Goal: Register for event/course

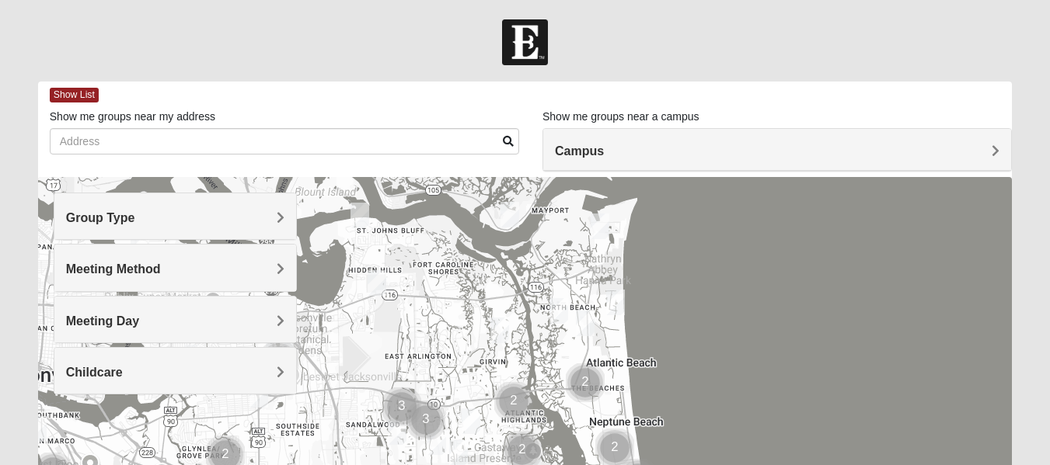
click at [260, 221] on h4 "Group Type" at bounding box center [175, 218] width 218 height 15
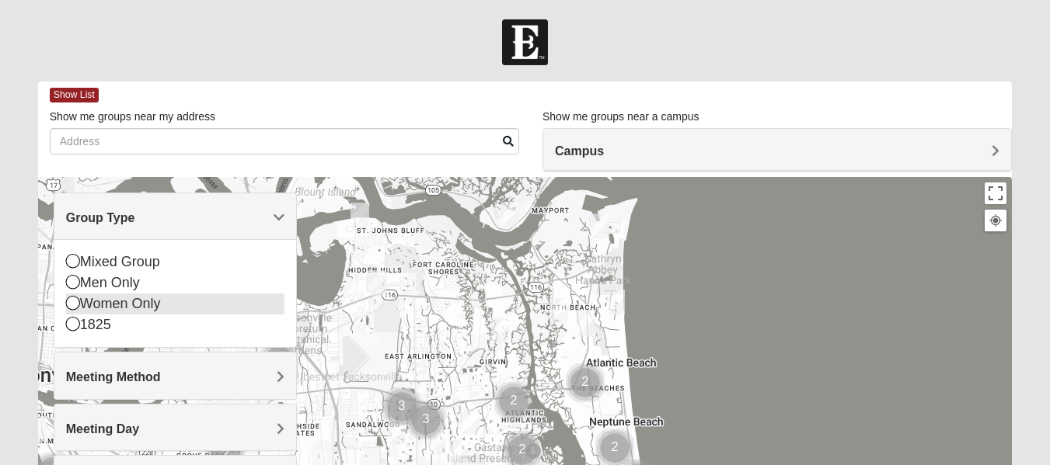
click at [86, 305] on div "Women Only" at bounding box center [175, 304] width 218 height 21
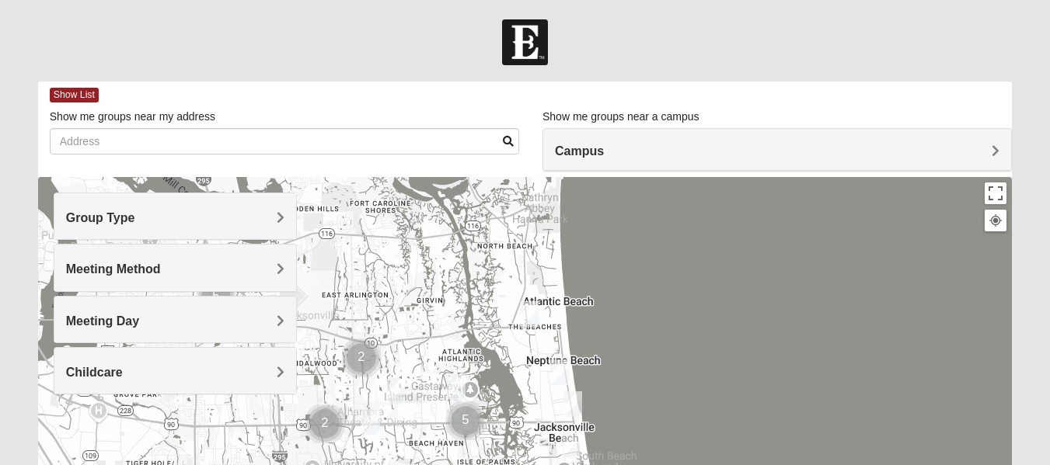
drag, startPoint x: 552, startPoint y: 384, endPoint x: 470, endPoint y: 311, distance: 110.1
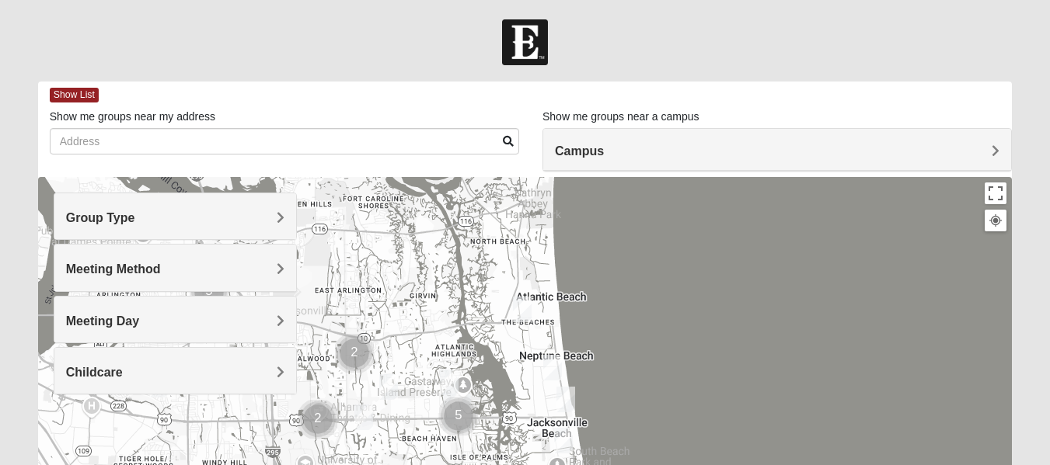
click at [517, 312] on img "Womens Foran 32233" at bounding box center [522, 310] width 19 height 26
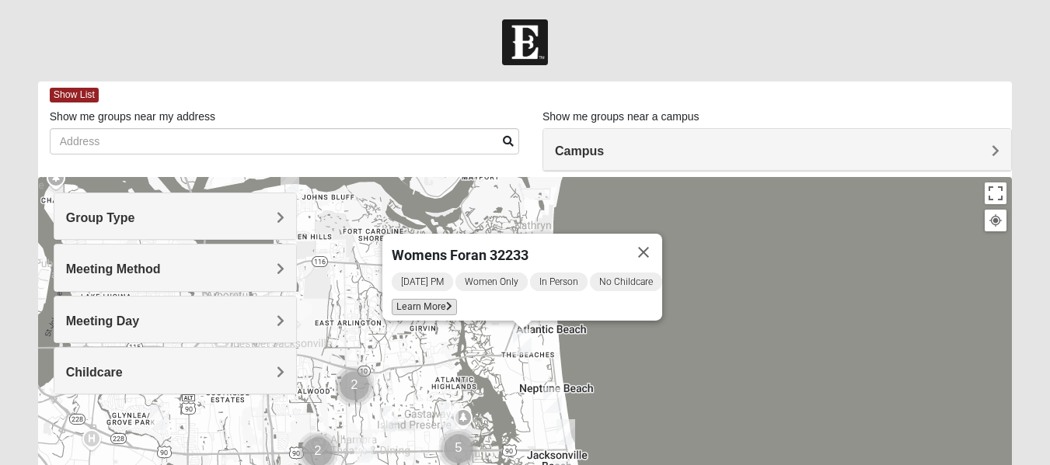
click at [423, 299] on span "Learn More" at bounding box center [424, 307] width 65 height 16
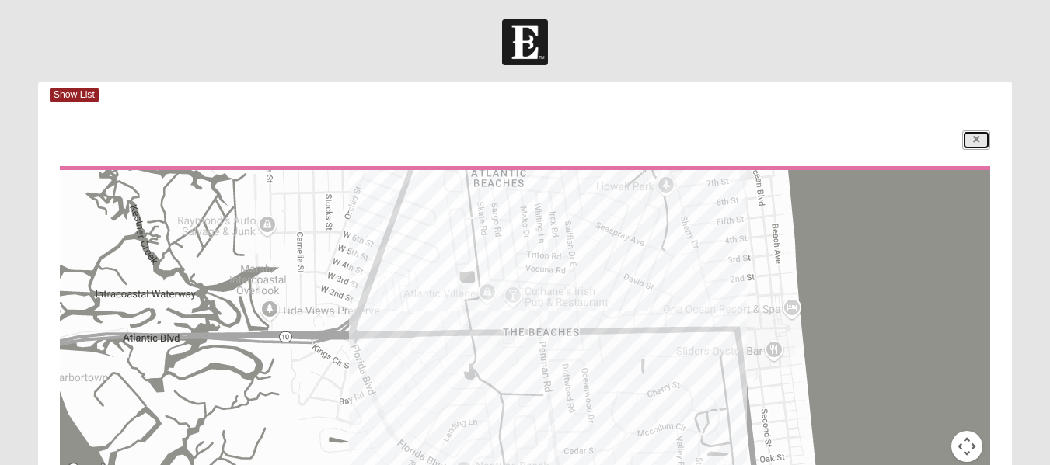
click at [978, 137] on icon at bounding box center [976, 139] width 6 height 9
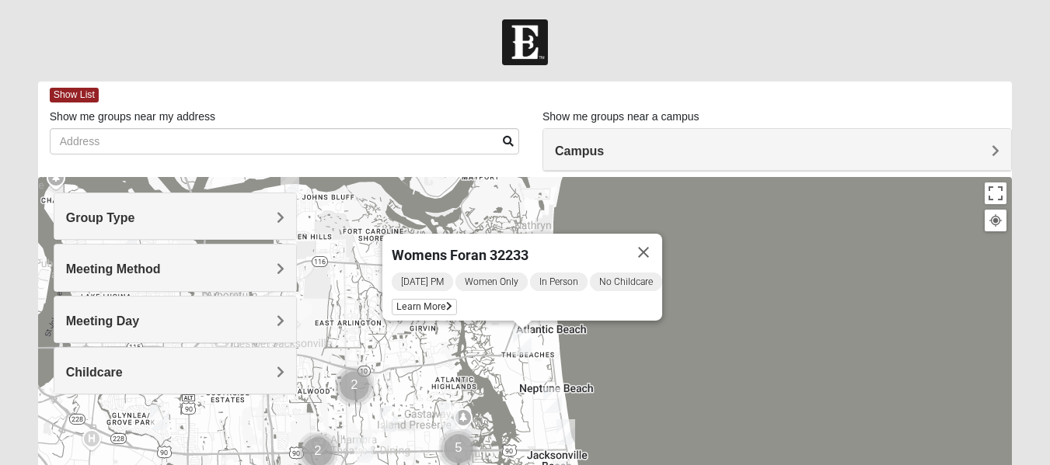
click at [549, 400] on img "Womens Pfingston 32250" at bounding box center [552, 401] width 19 height 26
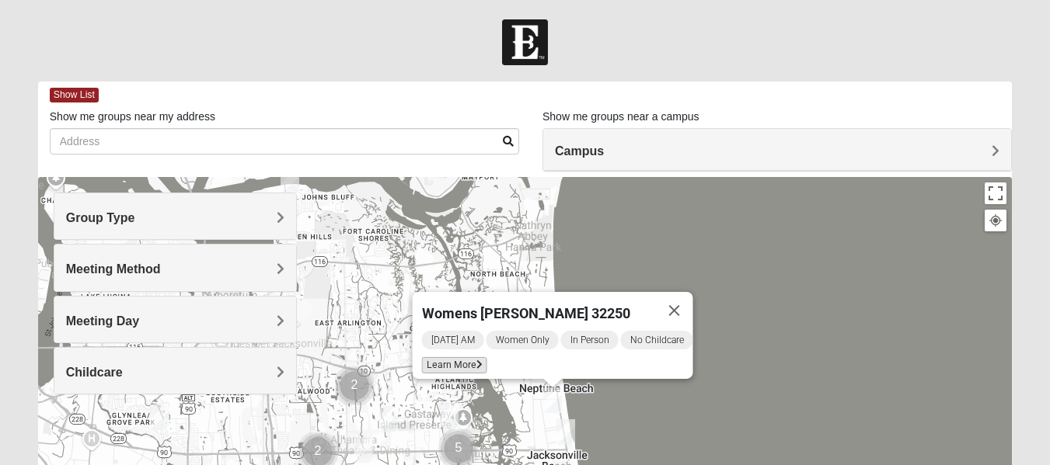
click at [438, 362] on span "Learn More" at bounding box center [453, 365] width 65 height 16
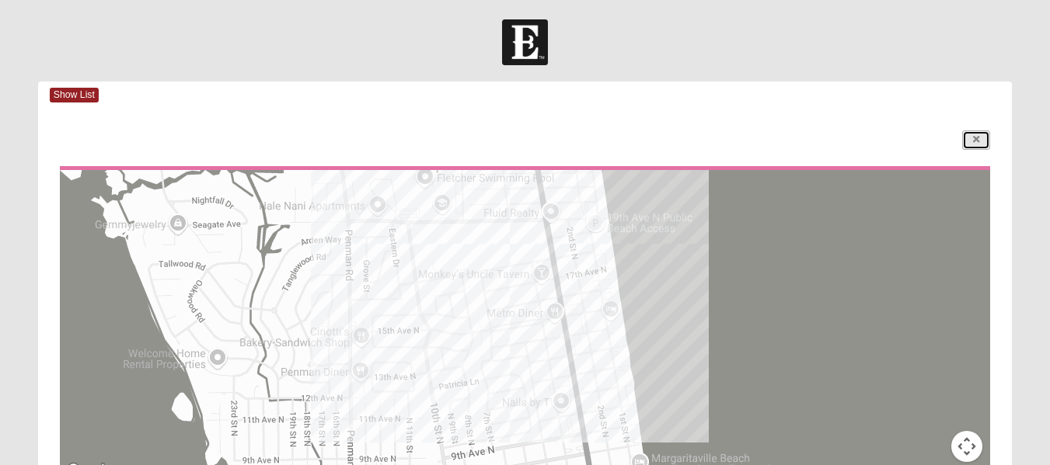
click at [982, 145] on link at bounding box center [976, 140] width 28 height 19
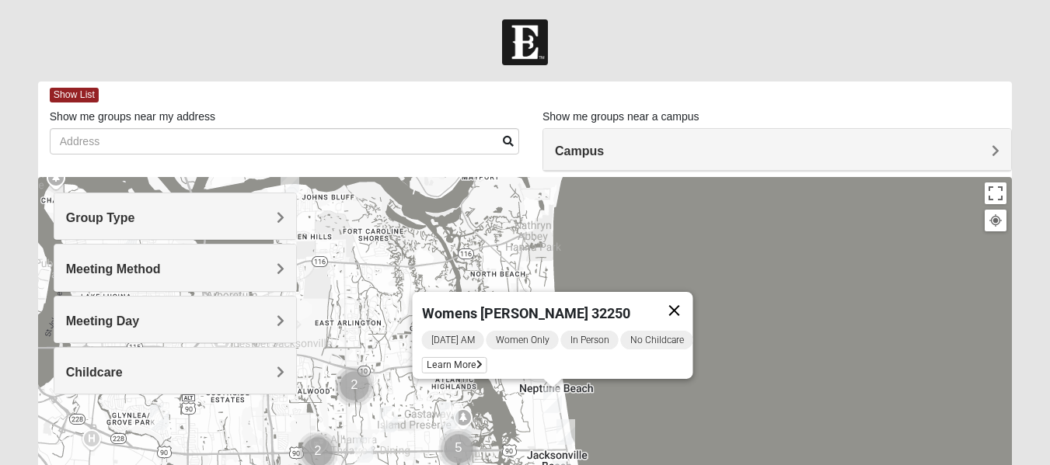
click at [692, 303] on button "Close" at bounding box center [673, 310] width 37 height 37
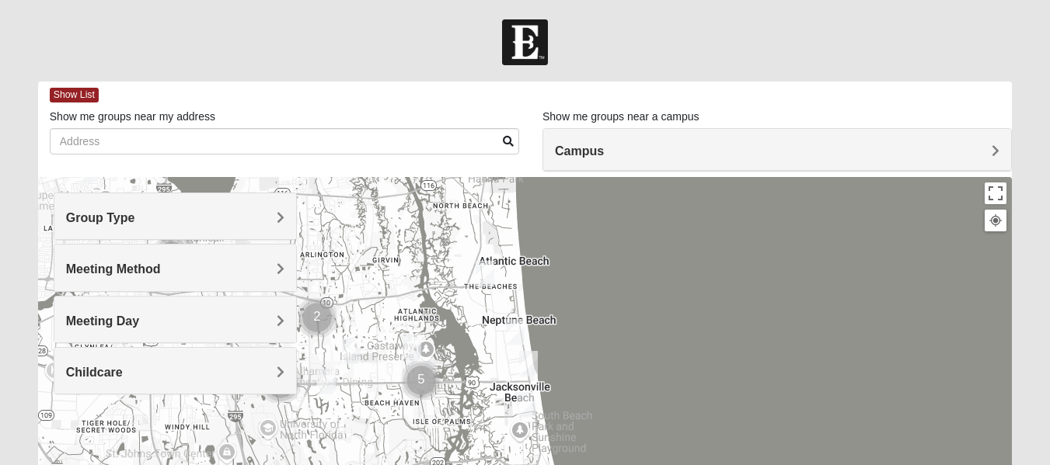
drag, startPoint x: 632, startPoint y: 392, endPoint x: 592, endPoint y: 315, distance: 86.5
click at [531, 373] on img "Womens Sparkman/Flautt 32250" at bounding box center [528, 364] width 19 height 26
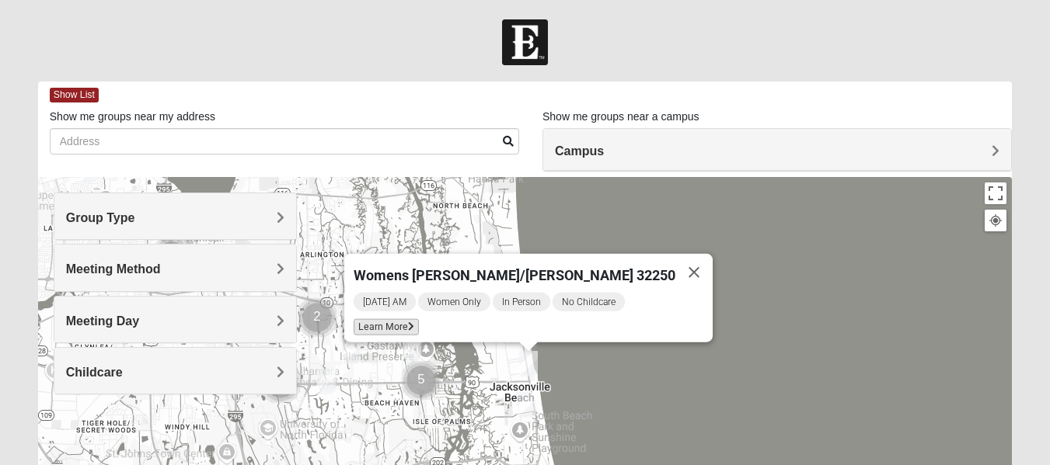
click at [419, 319] on span "Learn More" at bounding box center [385, 327] width 65 height 16
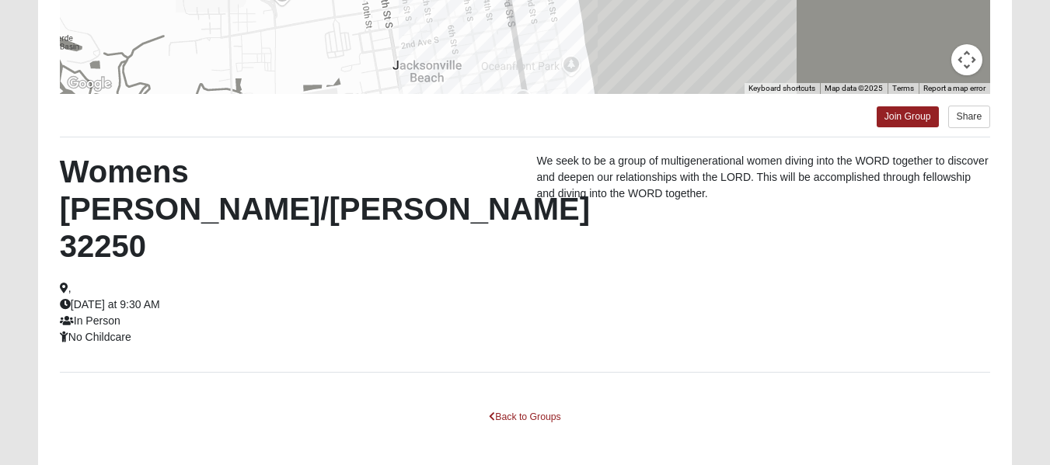
scroll to position [411, 0]
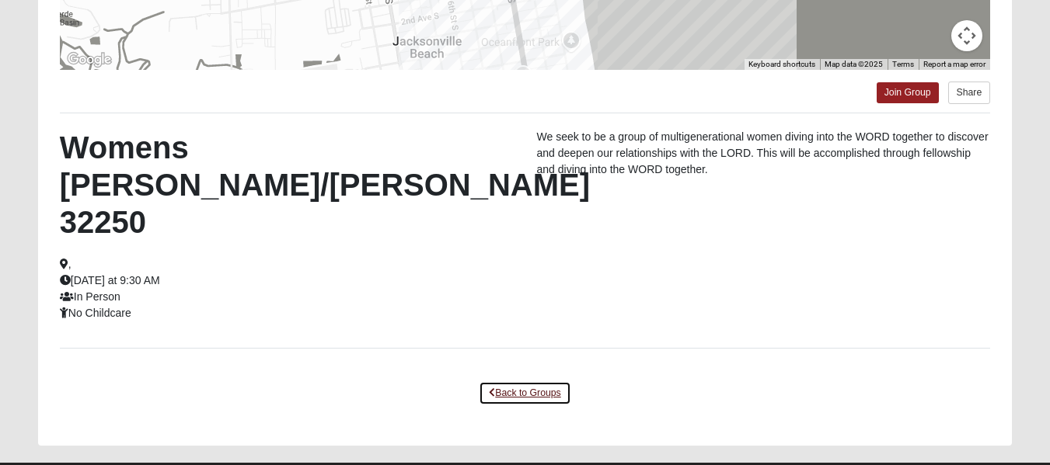
click at [510, 381] on link "Back to Groups" at bounding box center [525, 393] width 92 height 24
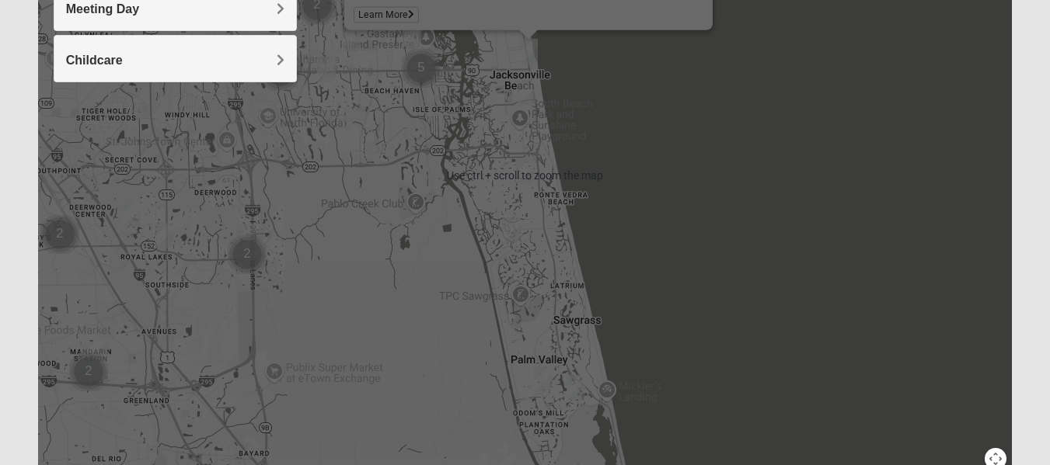
scroll to position [235, 0]
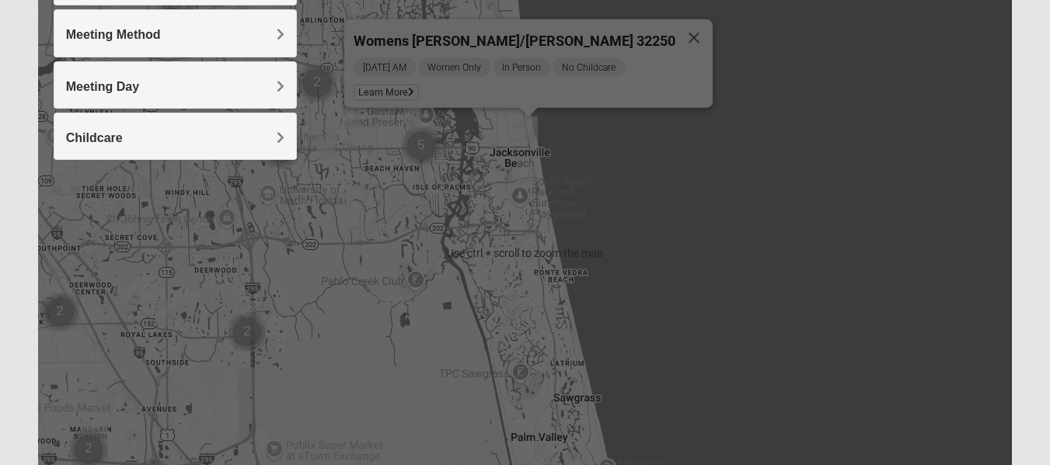
click at [521, 172] on img "Womens Harnek/Holterman 32250" at bounding box center [526, 171] width 19 height 26
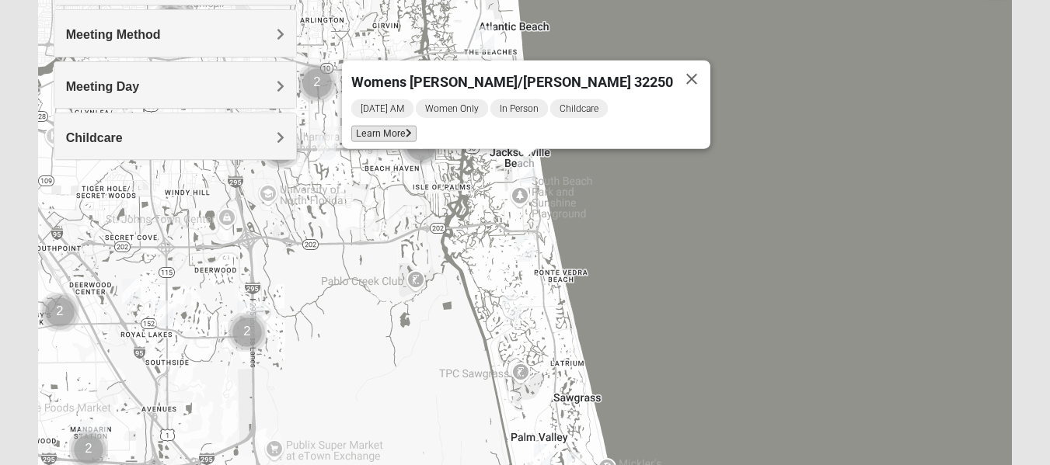
click at [416, 133] on span "Learn More" at bounding box center [383, 134] width 65 height 16
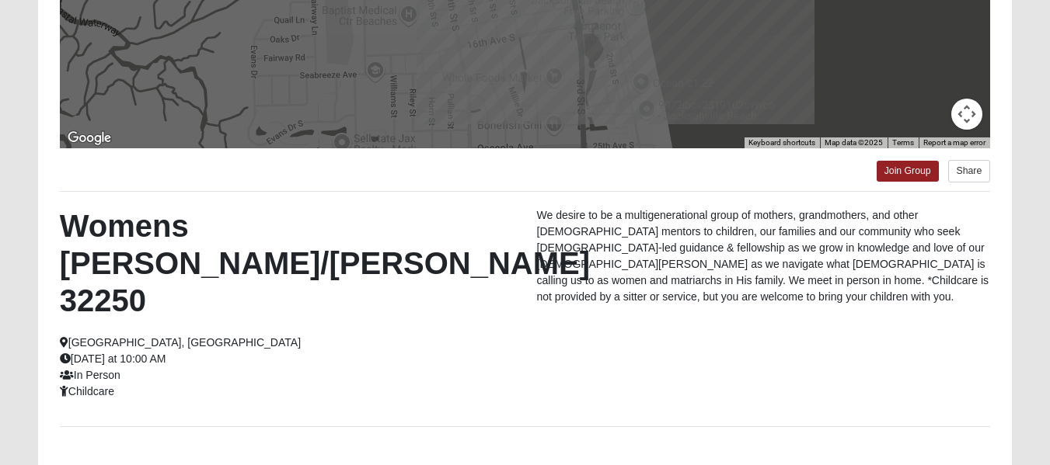
scroll to position [333, 0]
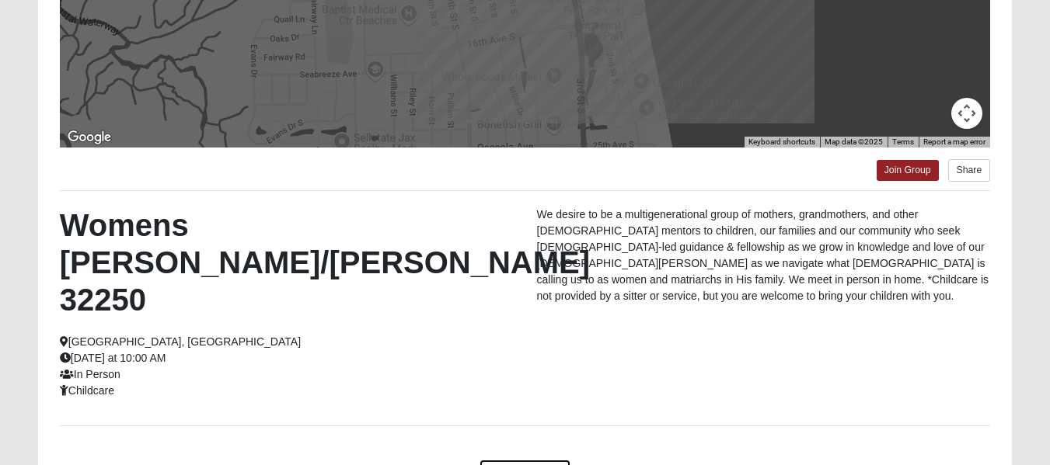
click at [516, 459] on link "Back to Groups" at bounding box center [525, 471] width 92 height 24
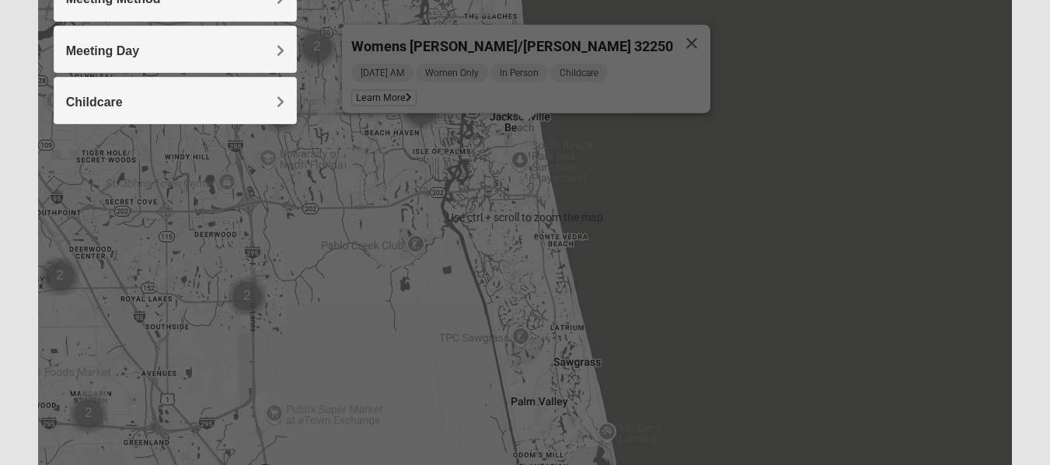
scroll to position [178, 0]
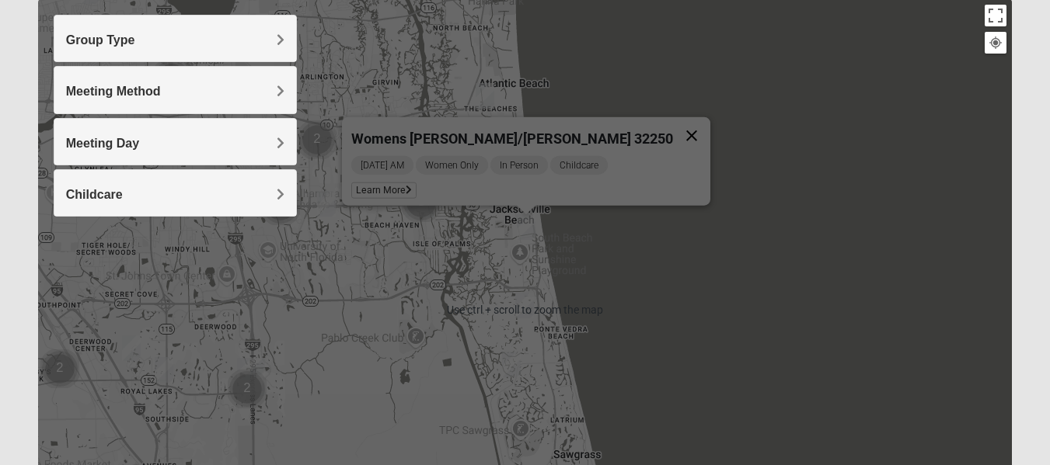
click at [673, 125] on button "Close" at bounding box center [691, 135] width 37 height 37
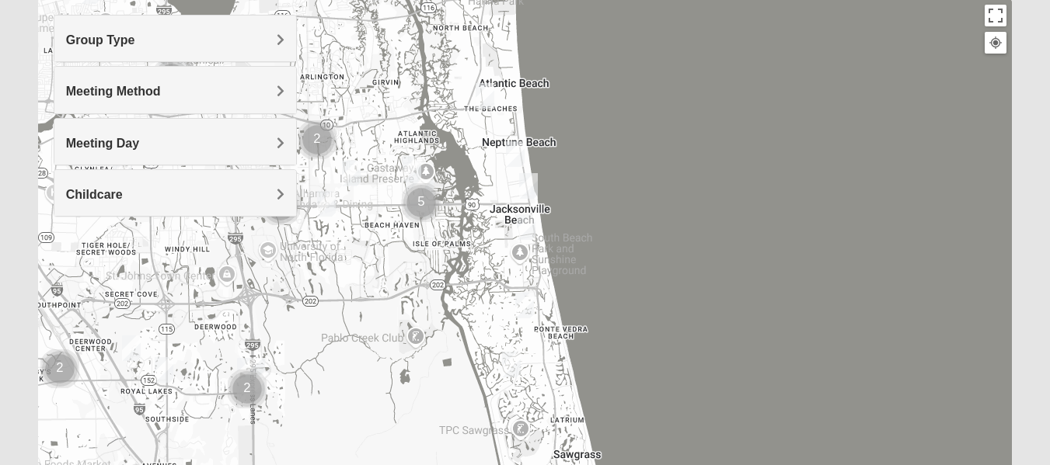
click at [522, 185] on img "Womens Sparkman/Flautt 32250" at bounding box center [528, 186] width 19 height 26
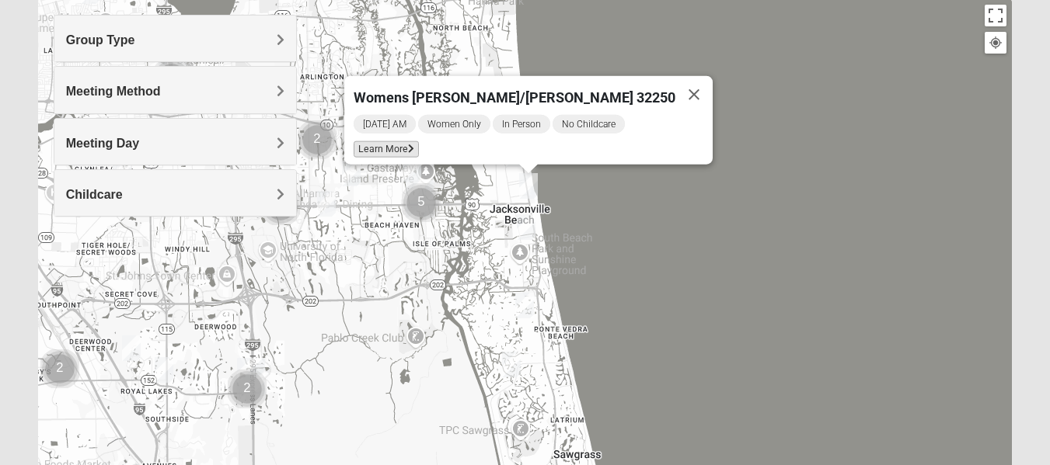
click at [419, 144] on span "Learn More" at bounding box center [385, 149] width 65 height 16
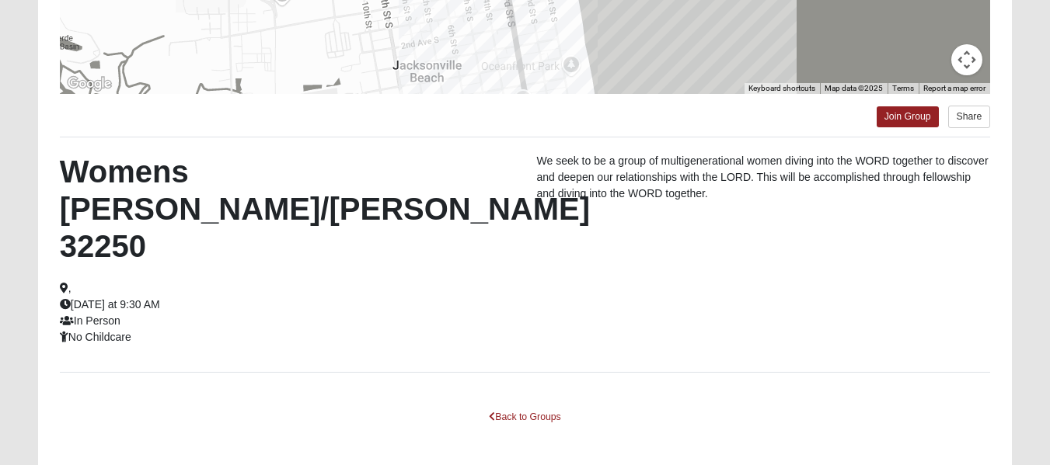
scroll to position [411, 0]
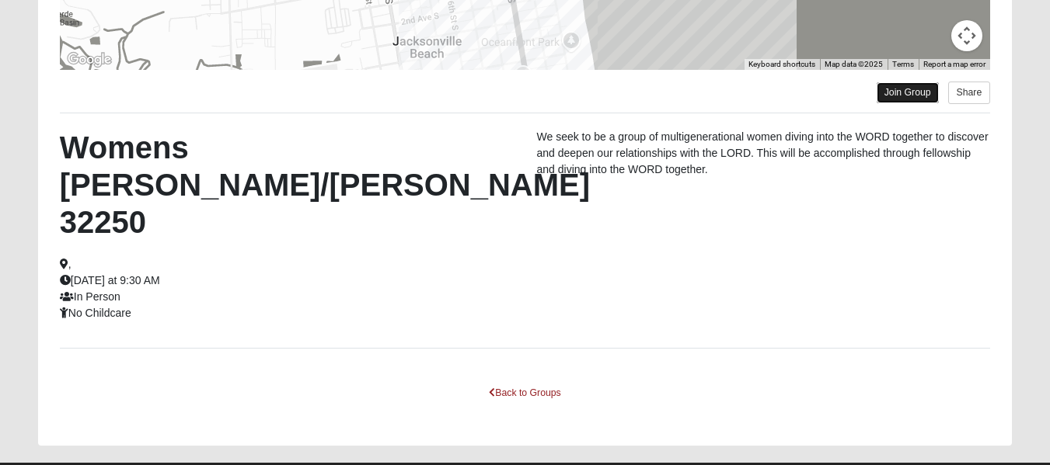
click at [919, 100] on link "Join Group" at bounding box center [907, 92] width 62 height 21
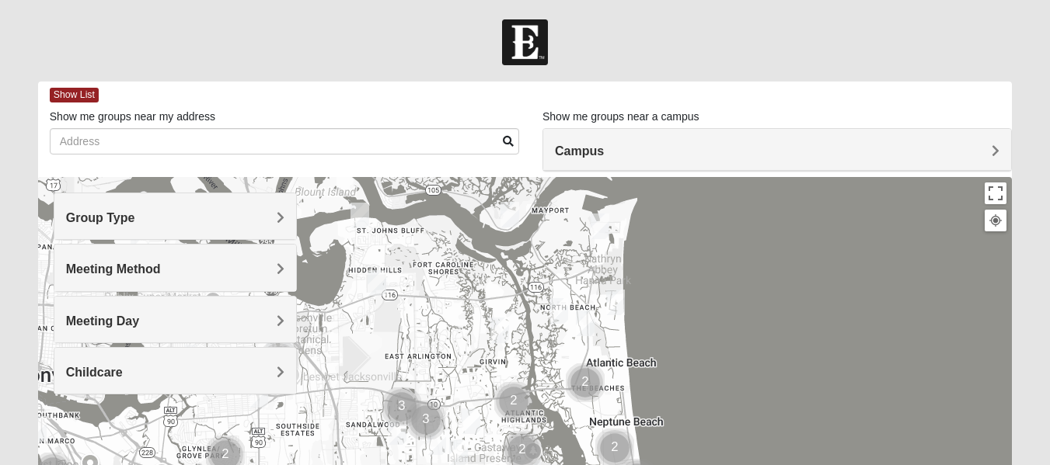
click at [231, 217] on h4 "Group Type" at bounding box center [175, 218] width 218 height 15
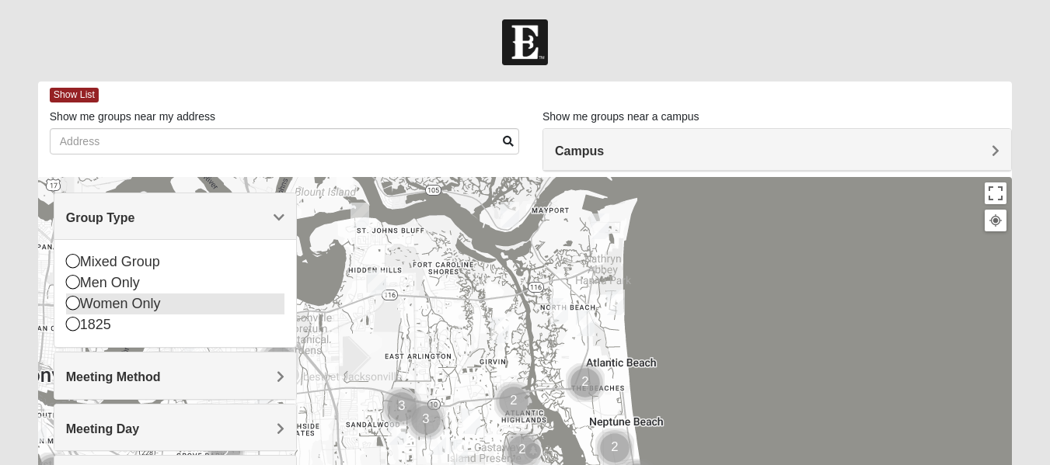
click at [117, 311] on div "Women Only" at bounding box center [175, 304] width 218 height 21
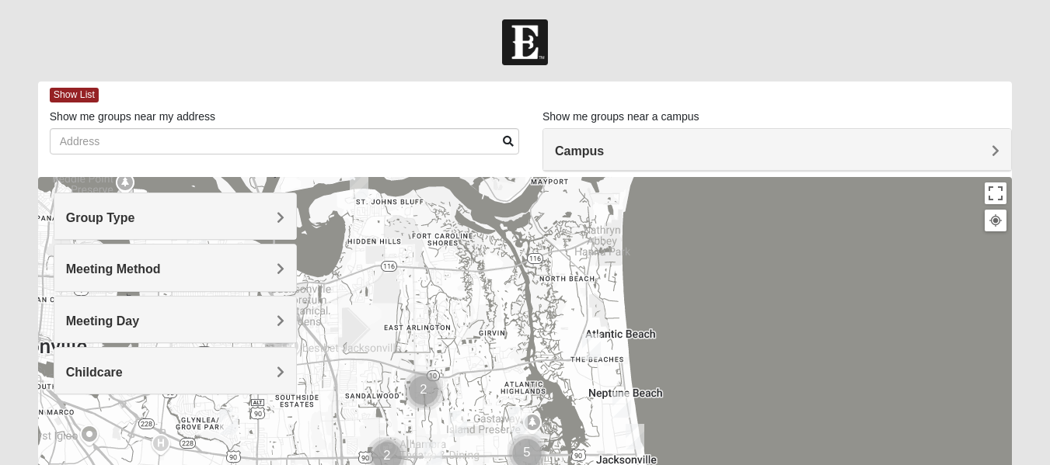
drag, startPoint x: 513, startPoint y: 280, endPoint x: 525, endPoint y: 229, distance: 52.0
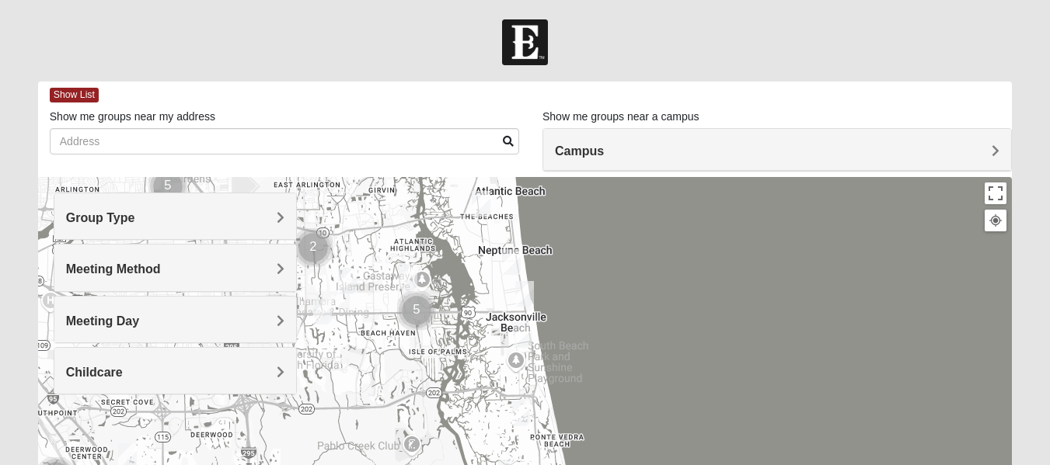
drag, startPoint x: 544, startPoint y: 305, endPoint x: 435, endPoint y: 226, distance: 134.1
click at [524, 287] on img "Womens Sparkman/Flautt 32250" at bounding box center [524, 294] width 19 height 26
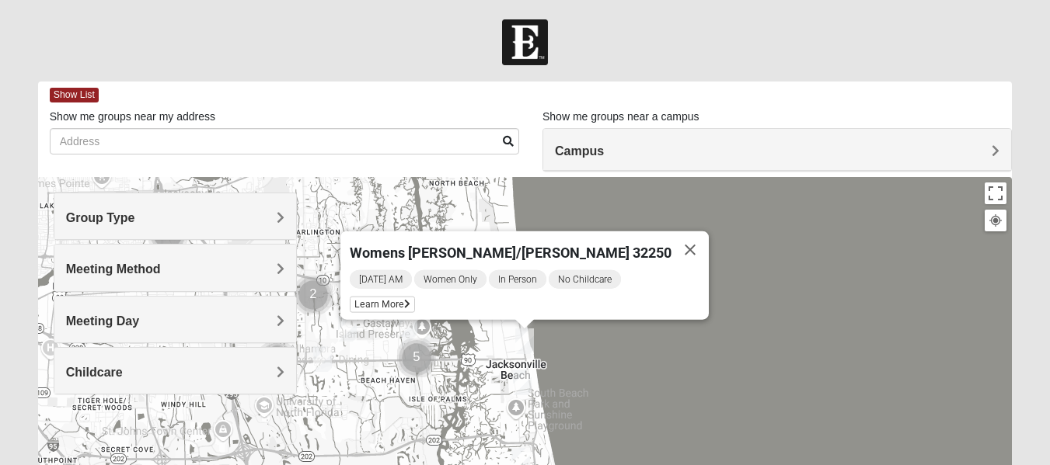
click at [521, 380] on img "Womens Harnek/Holterman 32250" at bounding box center [522, 383] width 19 height 26
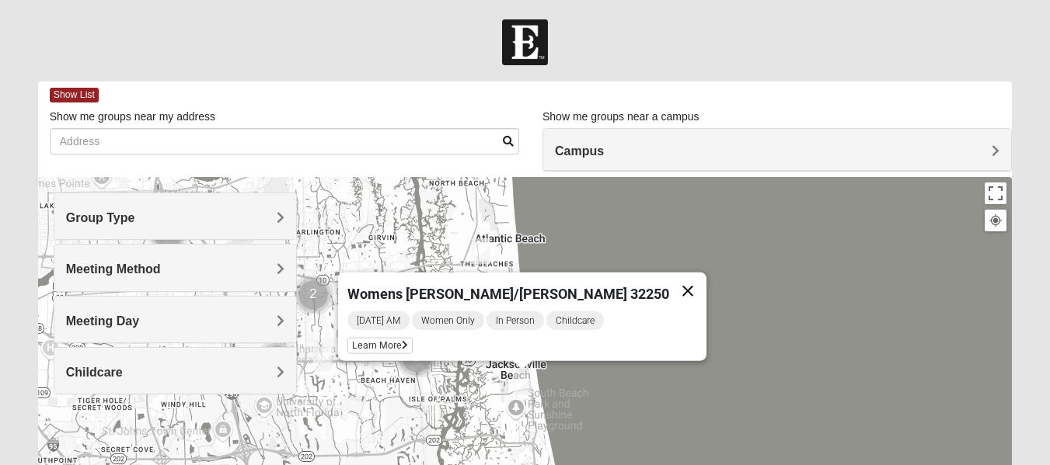
click at [669, 273] on button "Close" at bounding box center [687, 291] width 37 height 37
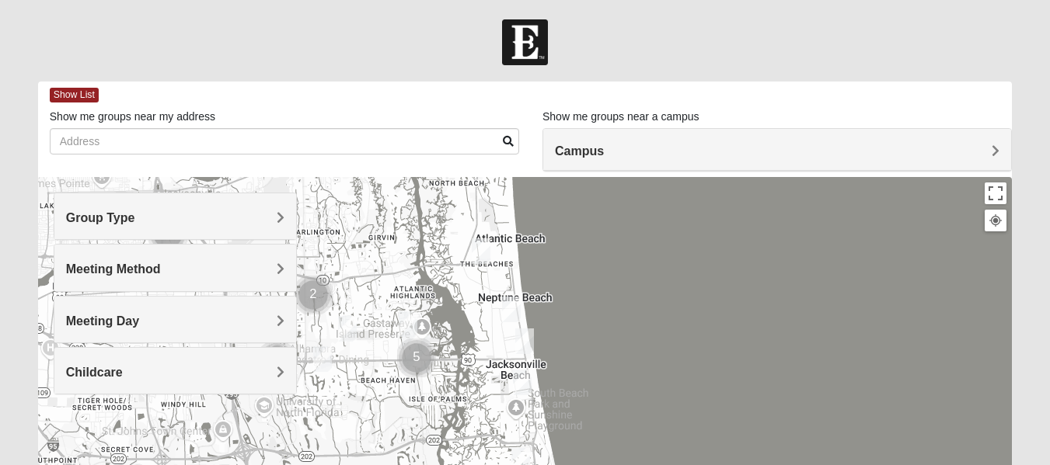
click at [515, 315] on img "Womens Pfingston 32250" at bounding box center [511, 310] width 19 height 26
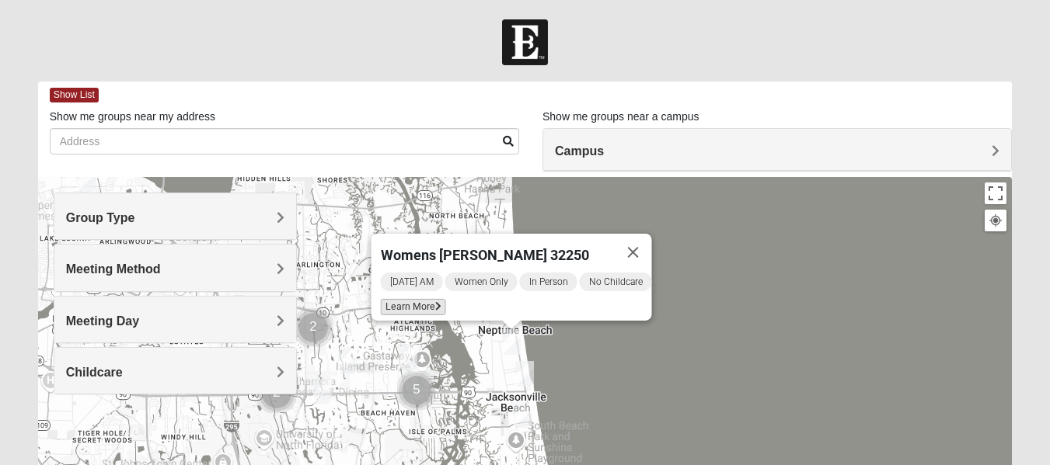
click at [406, 303] on span "Learn More" at bounding box center [412, 307] width 65 height 16
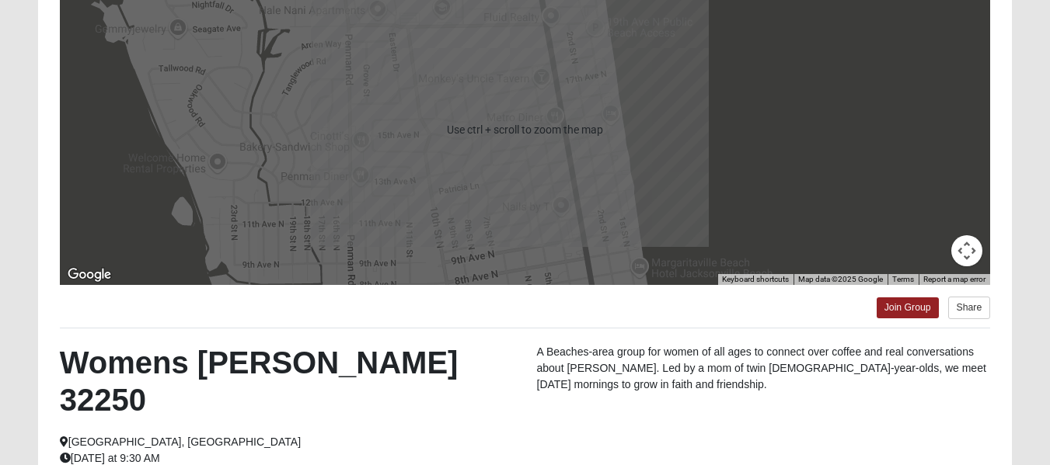
scroll to position [233, 0]
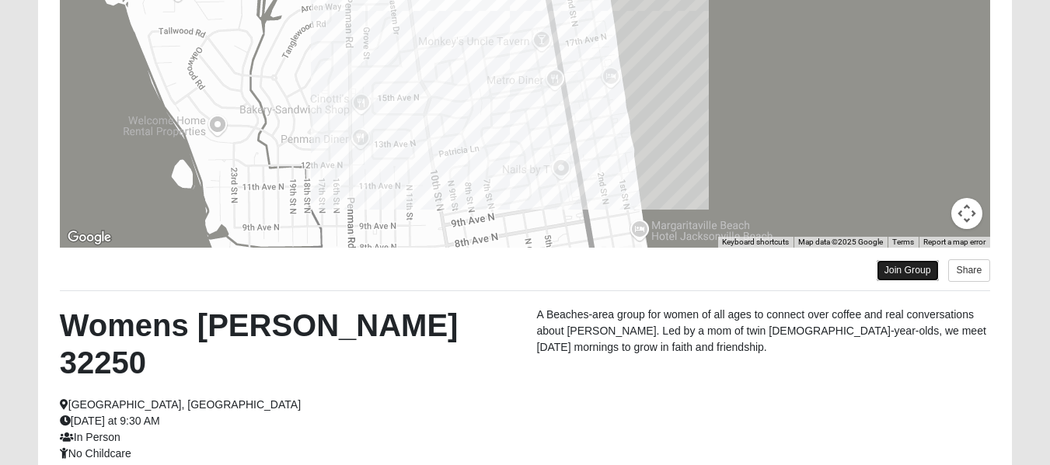
click at [902, 269] on link "Join Group" at bounding box center [907, 270] width 62 height 21
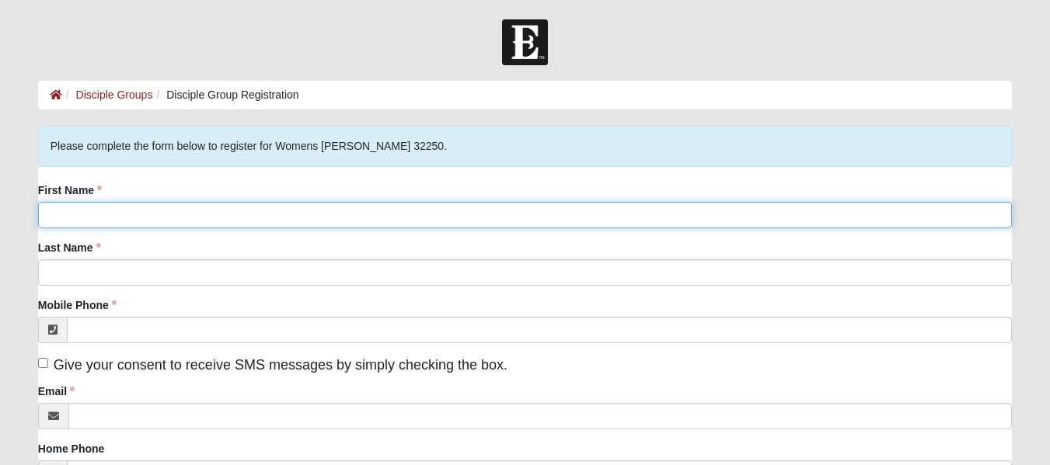
click at [252, 211] on input "First Name" at bounding box center [524, 215] width 973 height 26
type input "Alyse"
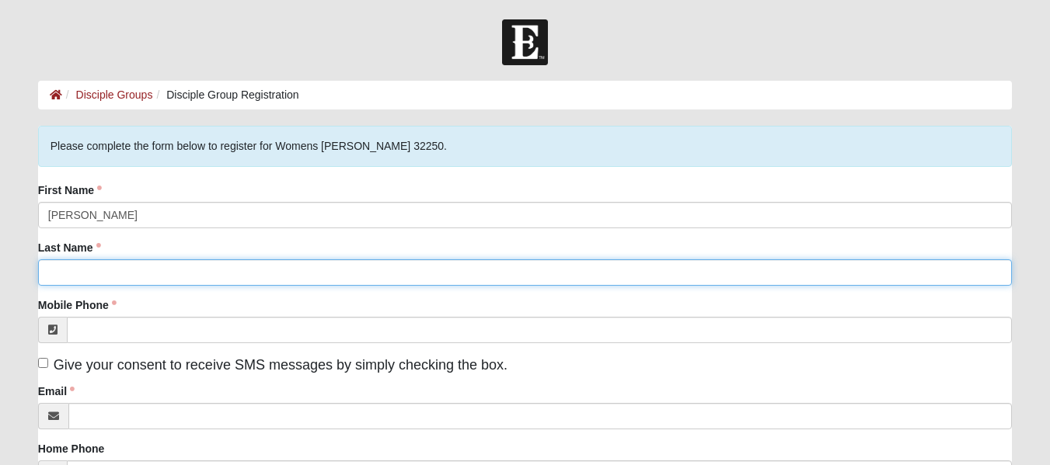
click at [61, 270] on input "Last Name" at bounding box center [524, 272] width 973 height 26
type input "Bailey"
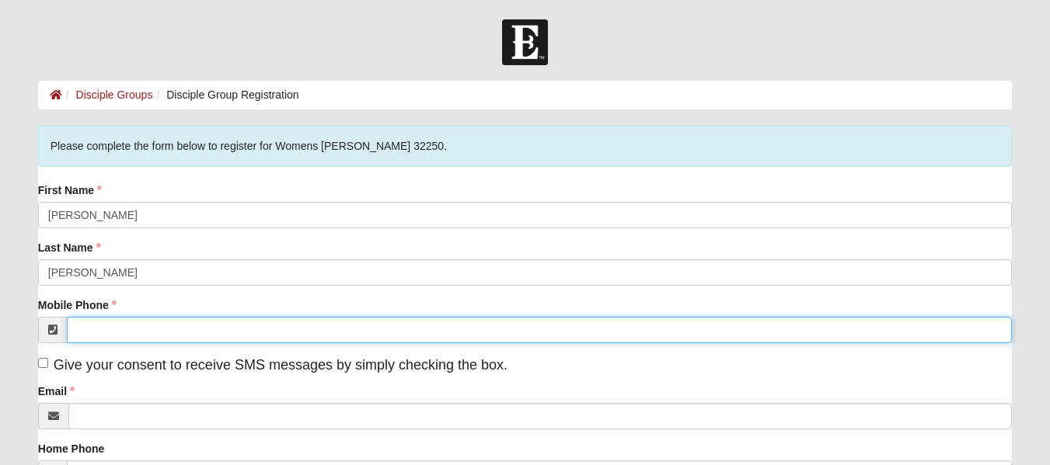
click at [86, 330] on input "Mobile Phone" at bounding box center [539, 330] width 945 height 26
type input "(972) 922-0659"
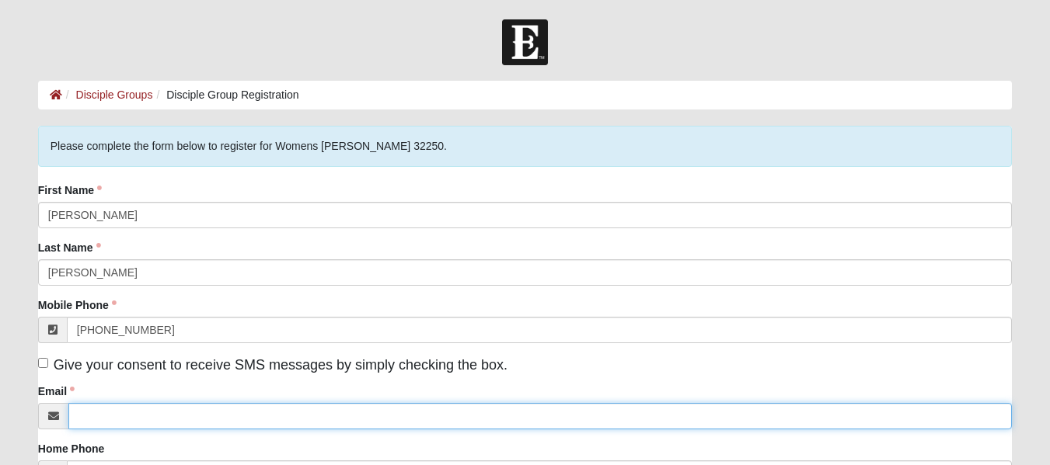
type input "alyse.bailey18@outlook.com"
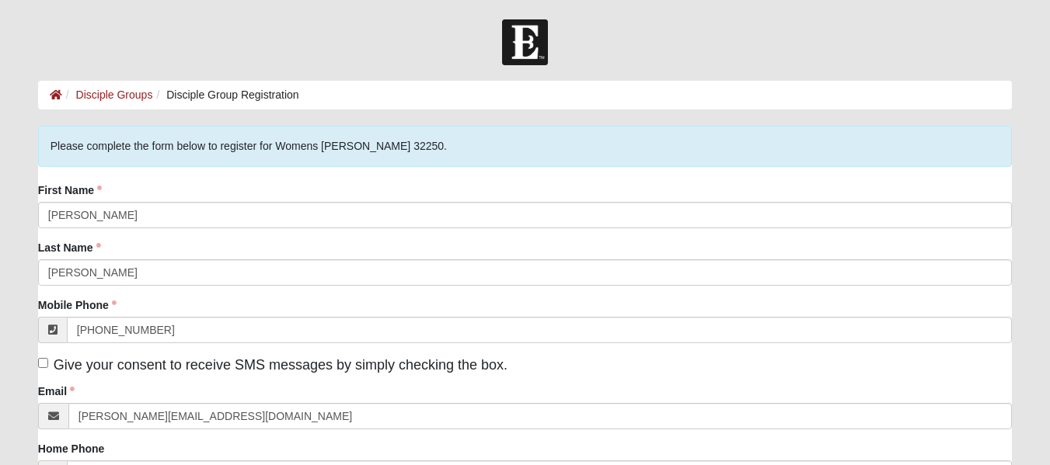
type input "19918 123rd St Ct E, Apt. 202, Apt. 202"
type input "Apt. 202"
type input "BONNEY LAKE"
type input "98391"
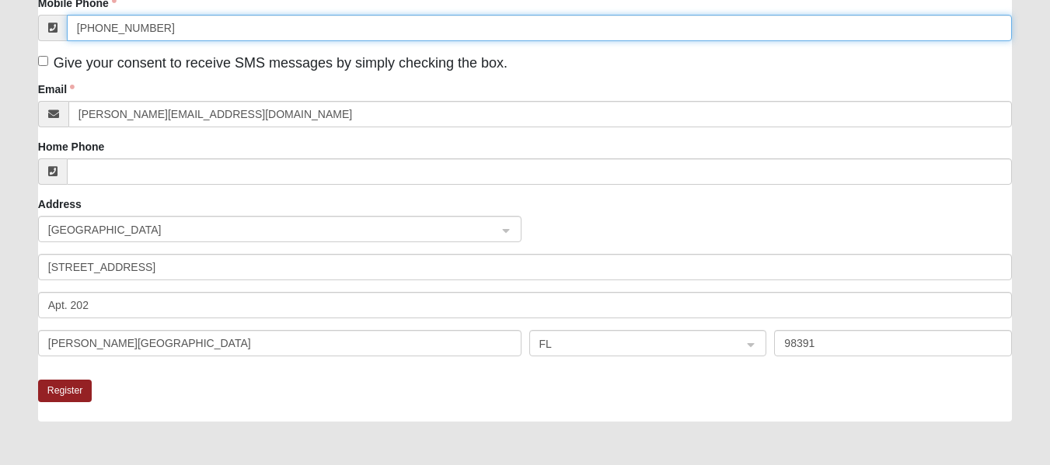
scroll to position [311, 0]
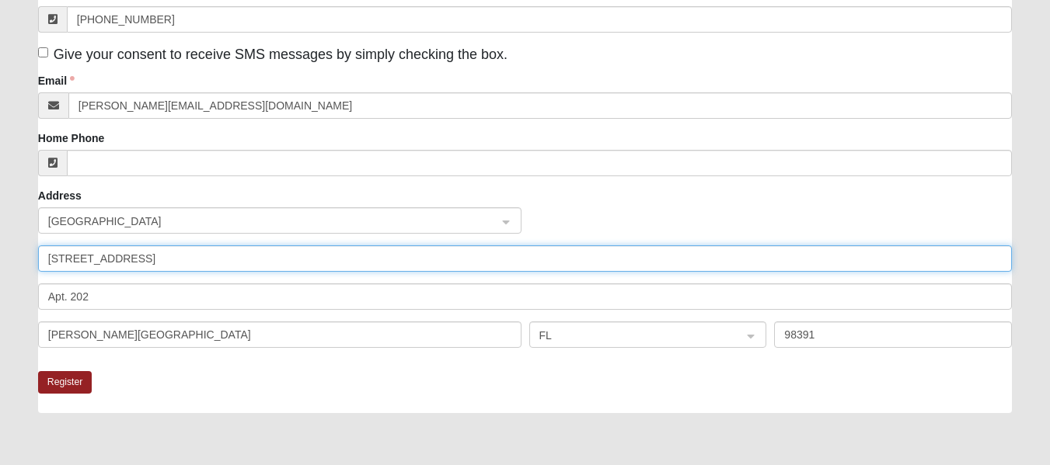
drag, startPoint x: 269, startPoint y: 268, endPoint x: 0, endPoint y: 245, distance: 269.7
click at [0, 245] on form "Log In Disciple Group Registration Disciple Groups Disciple Group Registration …" at bounding box center [525, 167] width 1050 height 917
type input "861 12th Ave S"
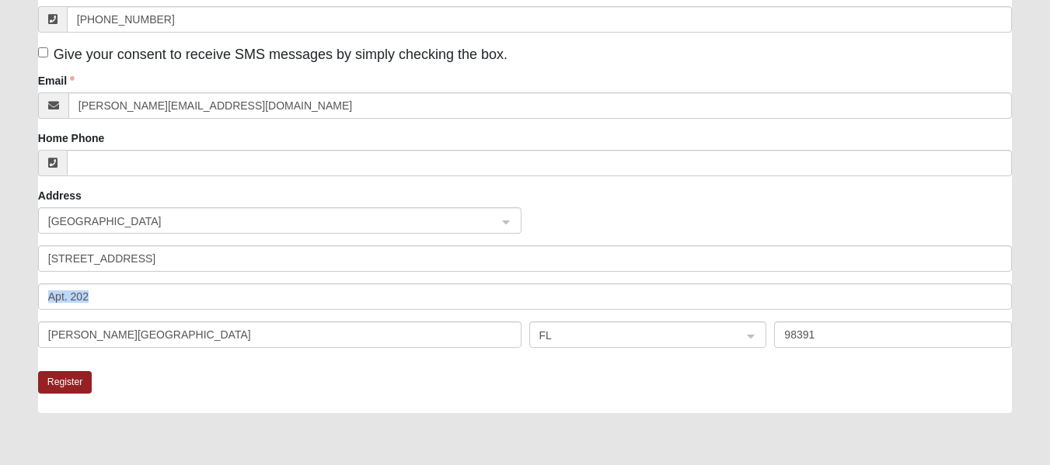
drag, startPoint x: 145, startPoint y: 311, endPoint x: 88, endPoint y: 294, distance: 59.8
click at [88, 294] on div "United States 861 12th Ave S Apt. 202 BONNEY LAKE FL 98391" at bounding box center [524, 283] width 973 height 152
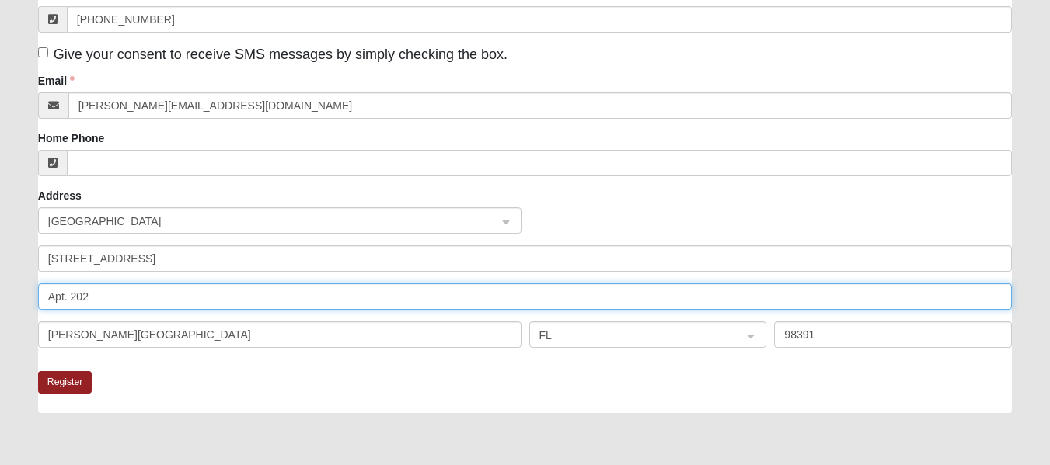
drag, startPoint x: 109, startPoint y: 292, endPoint x: 0, endPoint y: 277, distance: 109.8
click at [0, 277] on form "Log In Disciple Group Registration Disciple Groups Disciple Group Registration …" at bounding box center [525, 167] width 1050 height 917
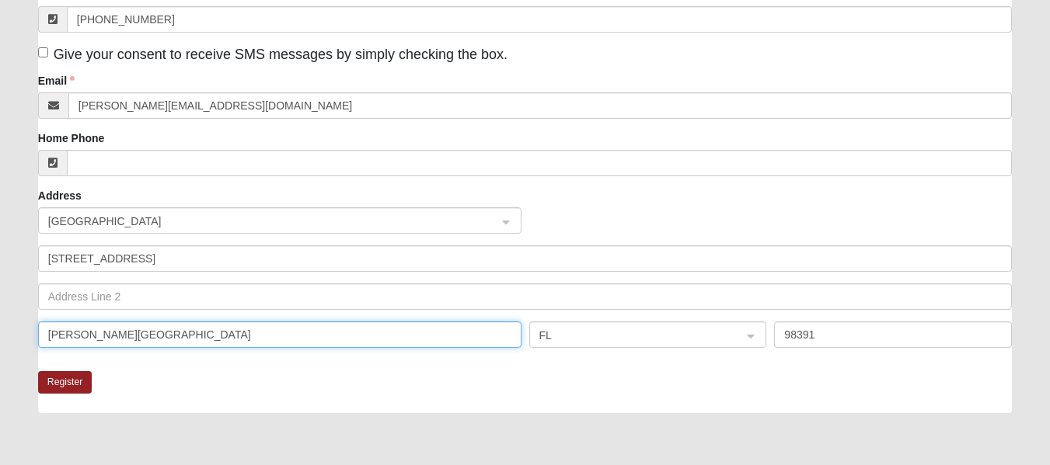
drag, startPoint x: 137, startPoint y: 330, endPoint x: 0, endPoint y: 316, distance: 137.4
click at [0, 316] on form "Log In Disciple Group Registration Disciple Groups Disciple Group Registration …" at bounding box center [525, 167] width 1050 height 917
type input "Jacksonville Beach"
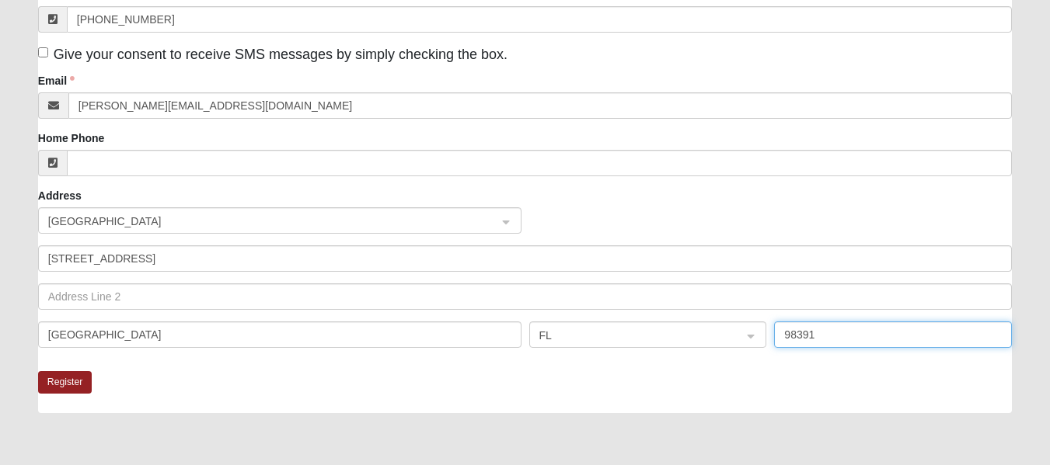
drag, startPoint x: 840, startPoint y: 334, endPoint x: 642, endPoint y: 312, distance: 199.3
click at [642, 312] on div "United States 861 12th Ave S Jacksonville Beach FL 98391" at bounding box center [524, 283] width 973 height 152
type input "32250"
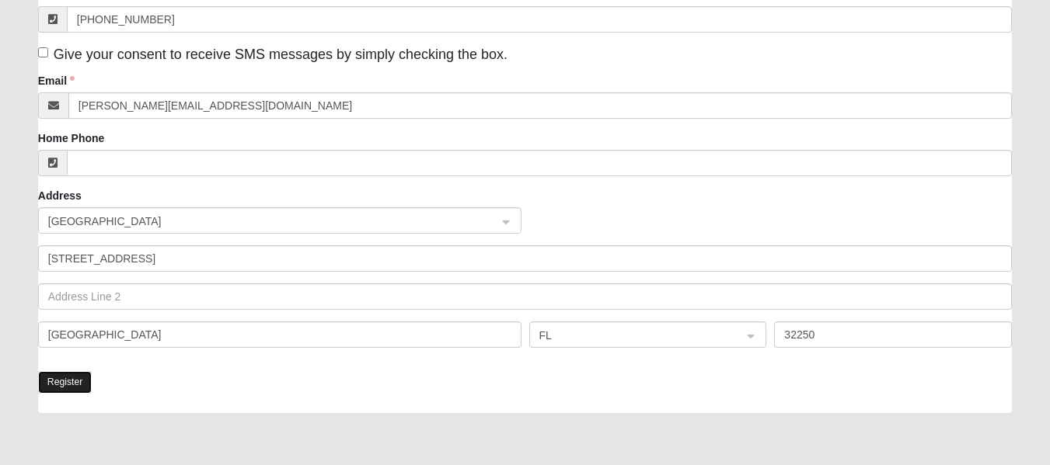
click at [71, 390] on button "Register" at bounding box center [65, 382] width 54 height 23
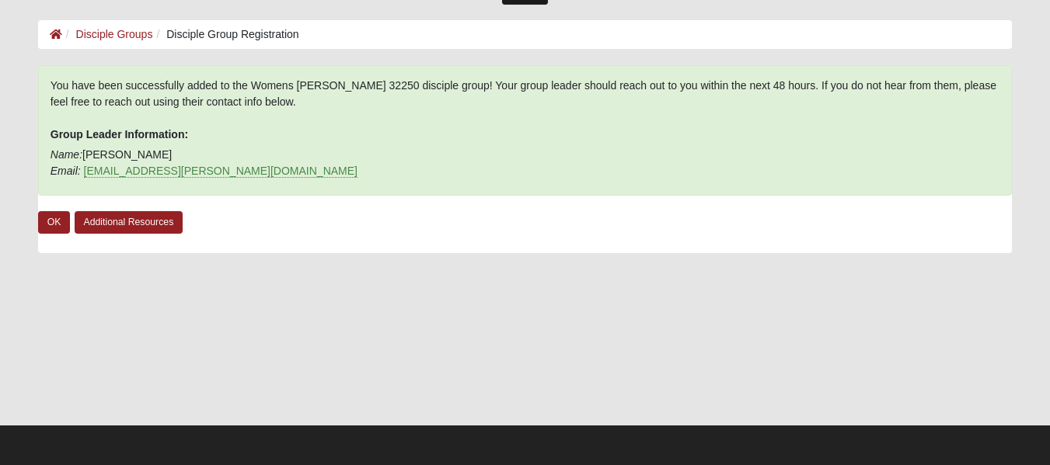
scroll to position [61, 0]
click at [46, 224] on link "OK" at bounding box center [54, 222] width 33 height 23
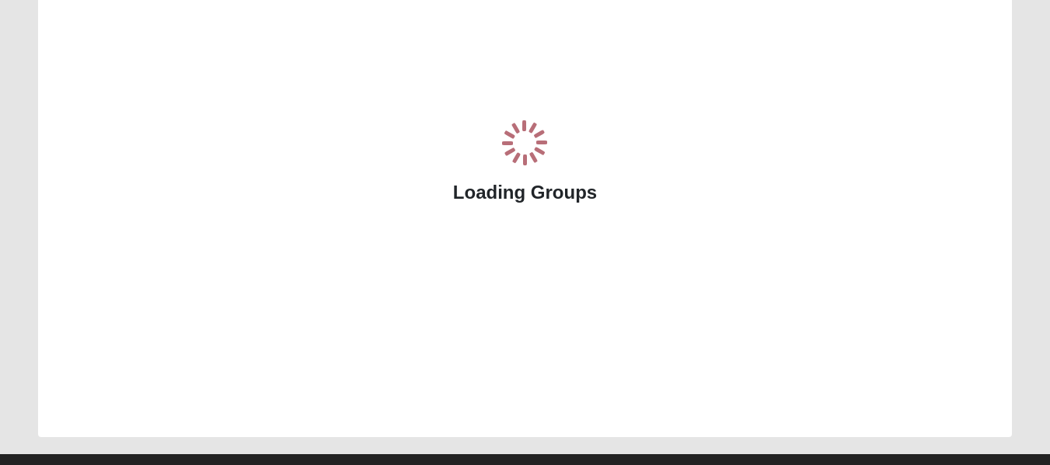
scroll to position [217, 0]
